Goal: Find contact information: Find contact information

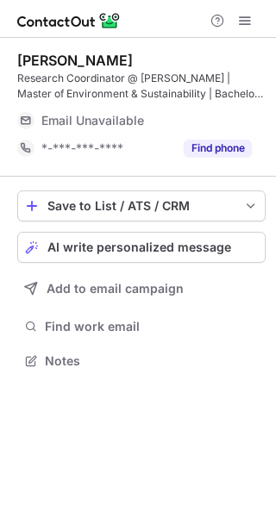
scroll to position [348, 276]
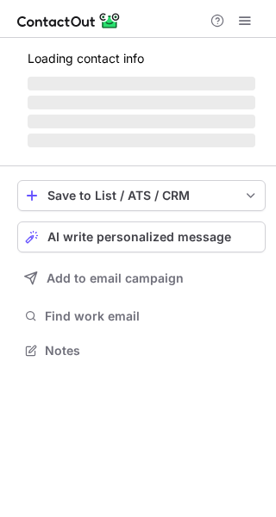
scroll to position [9, 9]
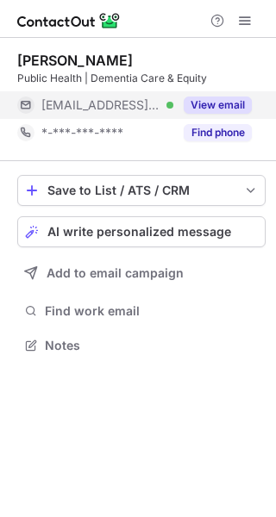
click at [224, 116] on div "View email" at bounding box center [212, 105] width 78 height 28
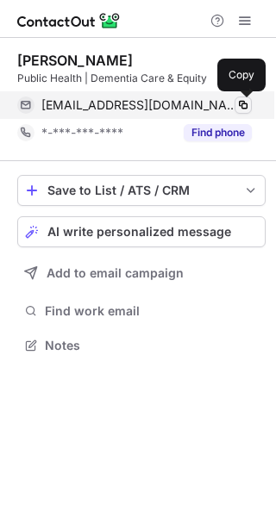
click at [239, 108] on span at bounding box center [243, 105] width 14 height 14
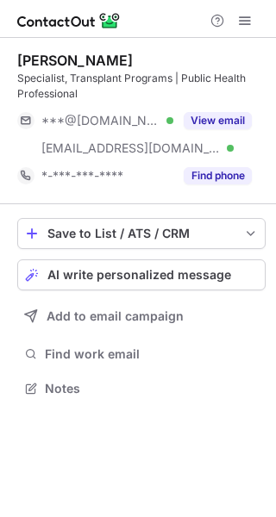
scroll to position [375, 276]
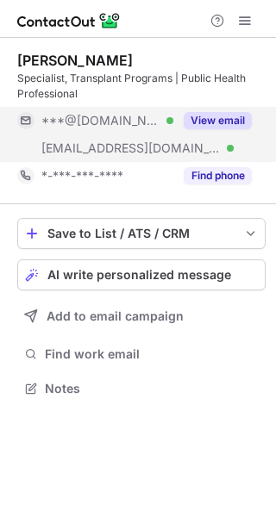
click at [225, 118] on button "View email" at bounding box center [217, 120] width 68 height 17
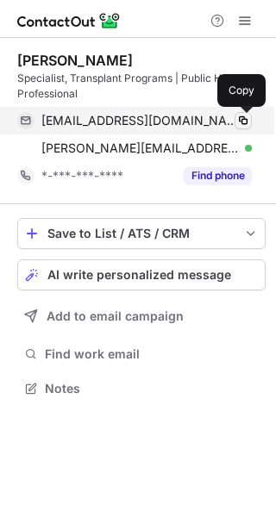
click at [248, 118] on span at bounding box center [243, 121] width 14 height 14
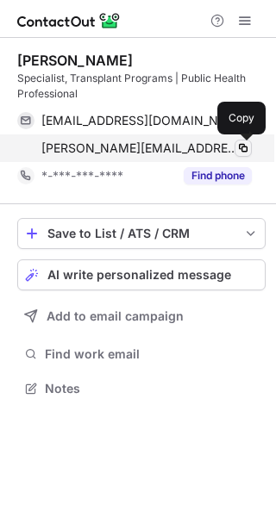
click at [241, 152] on span at bounding box center [243, 148] width 14 height 14
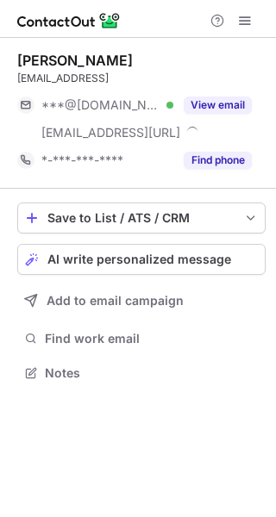
scroll to position [360, 276]
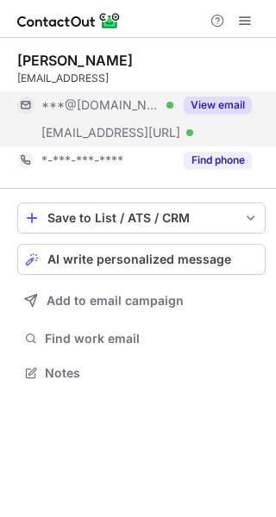
click at [220, 102] on button "View email" at bounding box center [217, 104] width 68 height 17
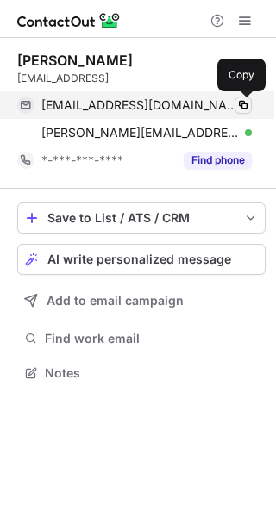
click at [244, 102] on span at bounding box center [243, 105] width 14 height 14
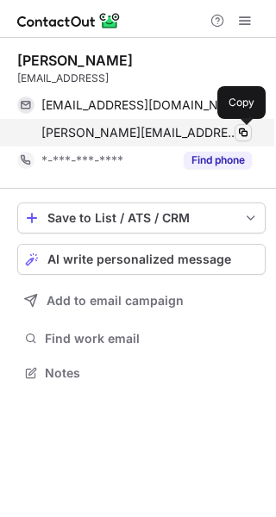
click at [241, 134] on span at bounding box center [243, 133] width 14 height 14
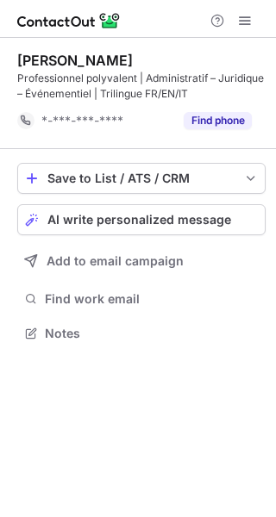
scroll to position [320, 276]
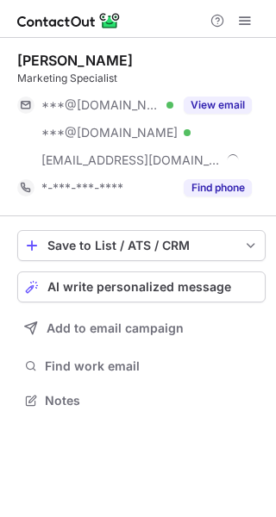
scroll to position [387, 276]
click at [234, 101] on button "View email" at bounding box center [217, 104] width 68 height 17
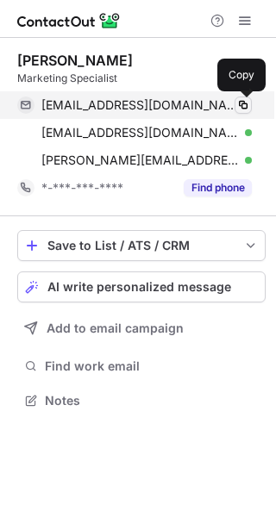
click at [245, 106] on span at bounding box center [243, 105] width 14 height 14
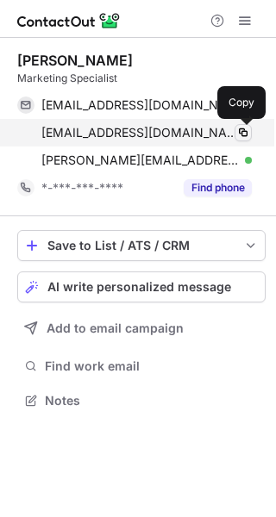
click at [245, 131] on span at bounding box center [243, 133] width 14 height 14
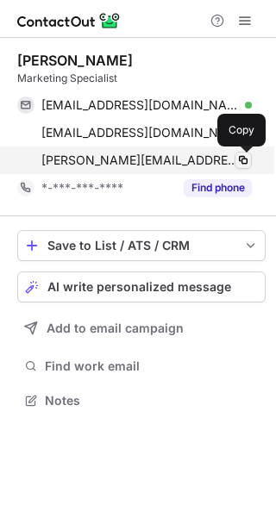
click at [244, 157] on span at bounding box center [243, 160] width 14 height 14
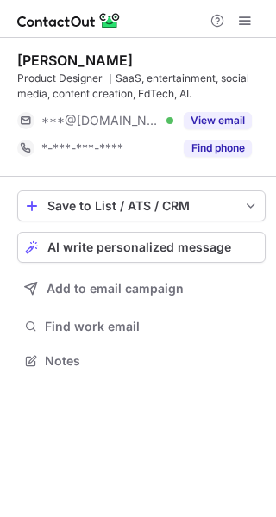
scroll to position [348, 276]
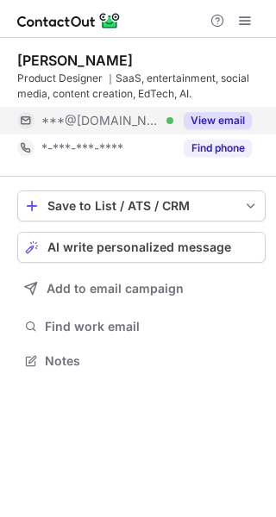
click at [244, 118] on button "View email" at bounding box center [217, 120] width 68 height 17
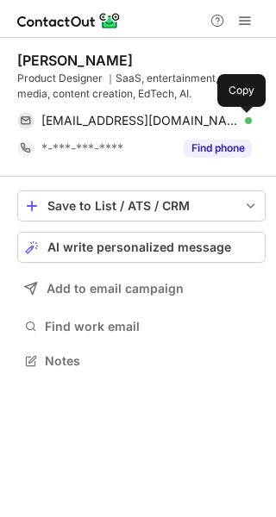
click at [241, 119] on span at bounding box center [243, 121] width 14 height 14
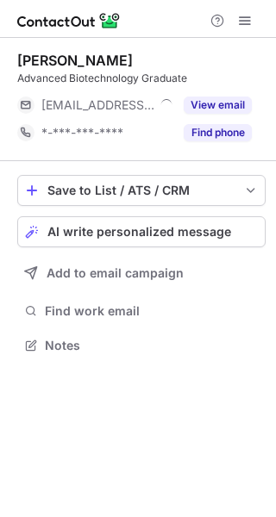
scroll to position [9, 9]
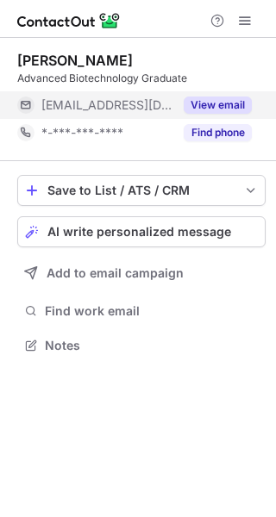
click at [216, 101] on button "View email" at bounding box center [217, 104] width 68 height 17
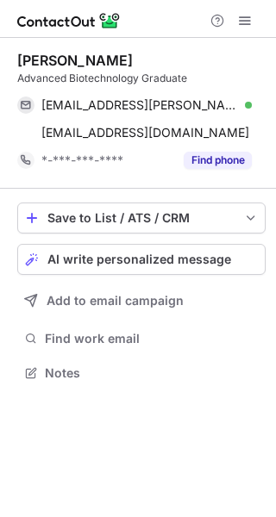
scroll to position [360, 276]
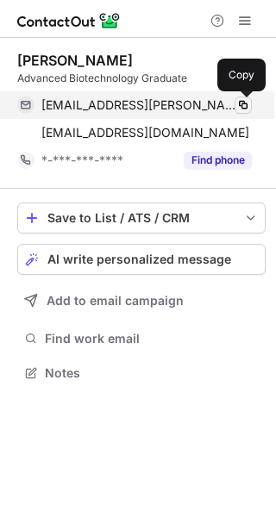
click at [240, 106] on span at bounding box center [243, 105] width 14 height 14
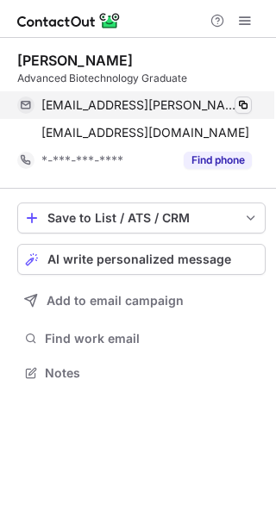
click at [240, 106] on span at bounding box center [243, 105] width 14 height 14
